Goal: Task Accomplishment & Management: Manage account settings

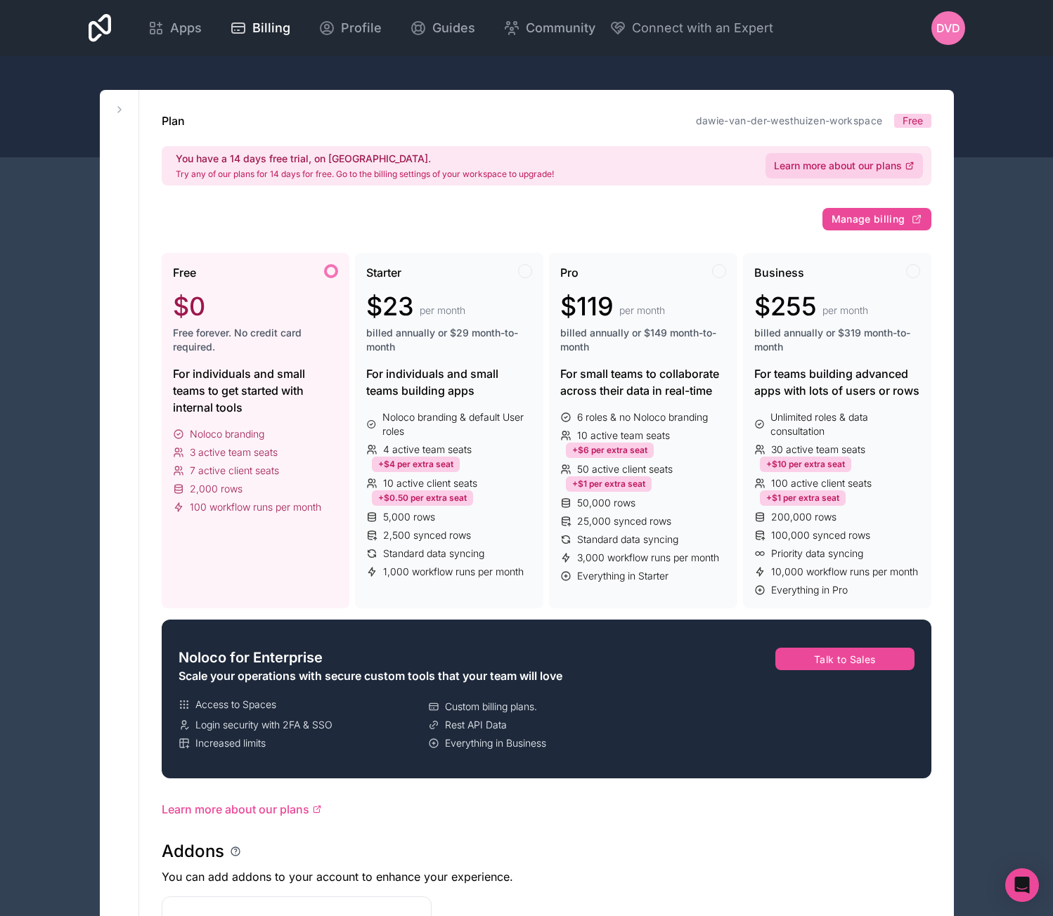
click at [838, 171] on span "Learn more about our plans" at bounding box center [838, 166] width 128 height 14
